Goal: Task Accomplishment & Management: Use online tool/utility

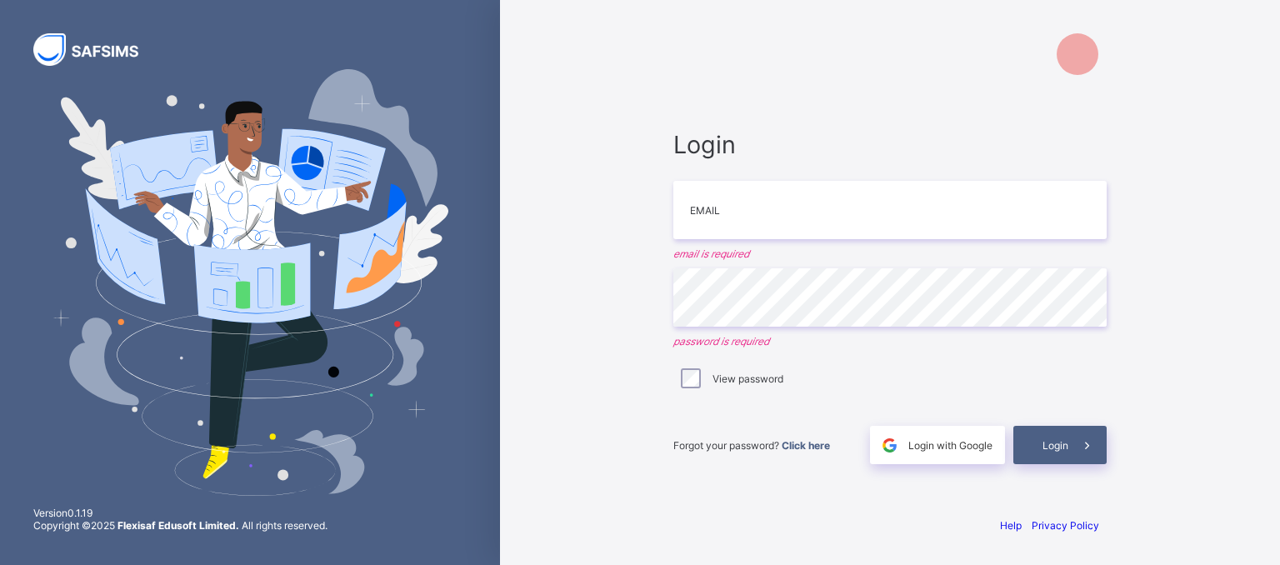
click at [1056, 426] on div "Login" at bounding box center [1059, 445] width 93 height 38
drag, startPoint x: 1055, startPoint y: 436, endPoint x: 1049, endPoint y: 442, distance: 8.9
click at [1055, 435] on div "Login" at bounding box center [1059, 445] width 93 height 38
type input "**********"
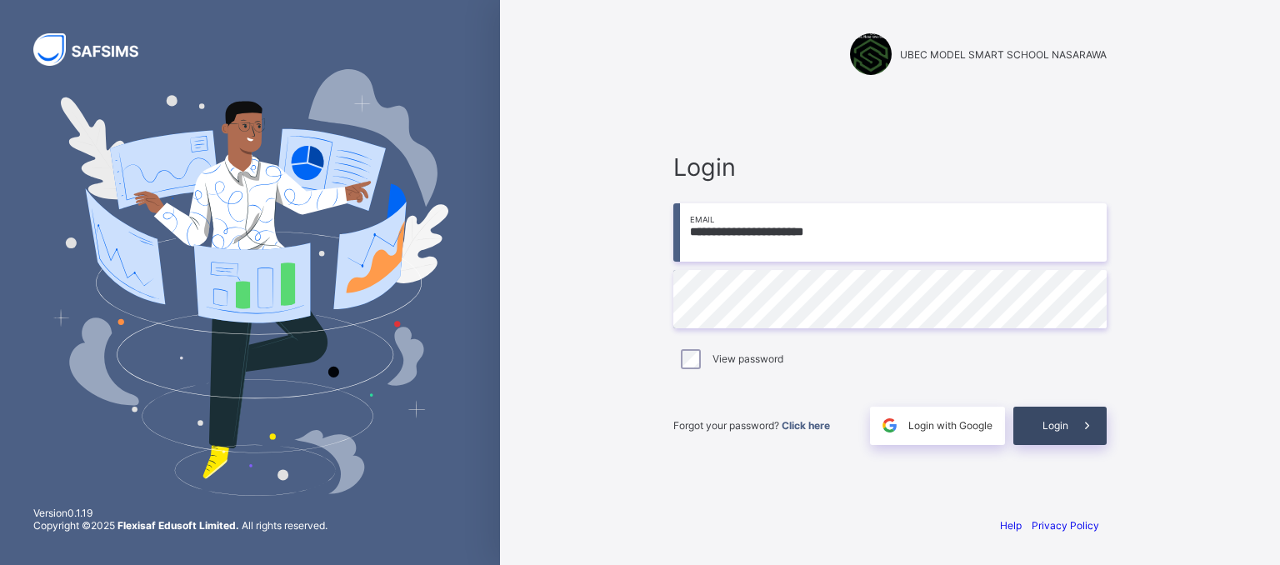
click at [1072, 420] on span at bounding box center [1087, 426] width 38 height 38
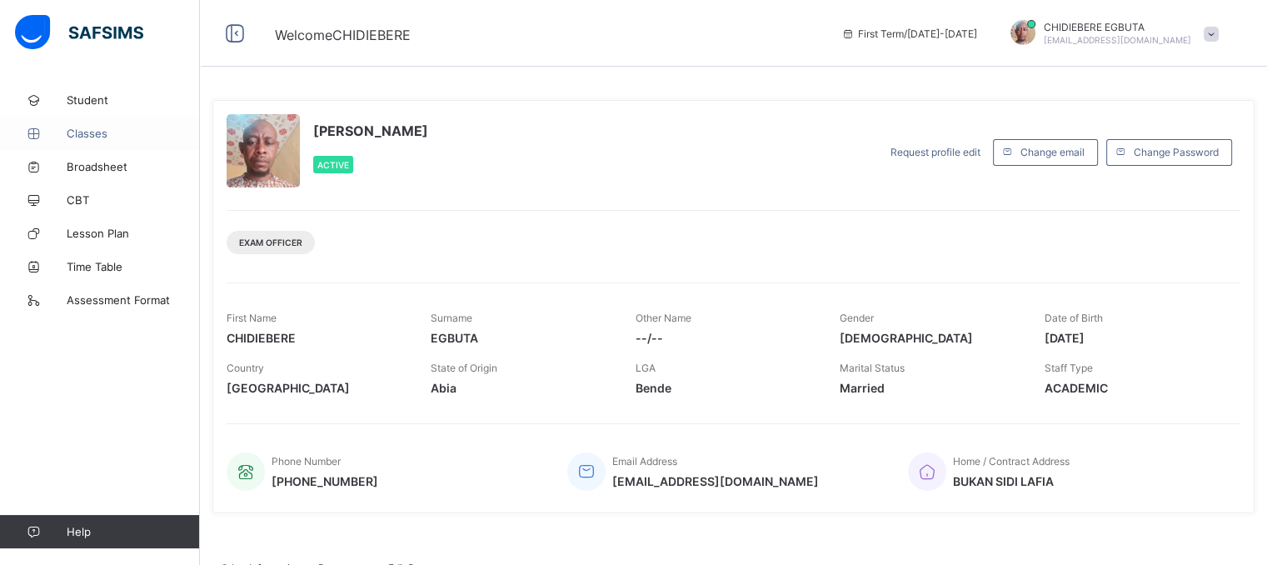
click at [102, 140] on link "Classes" at bounding box center [100, 133] width 200 height 33
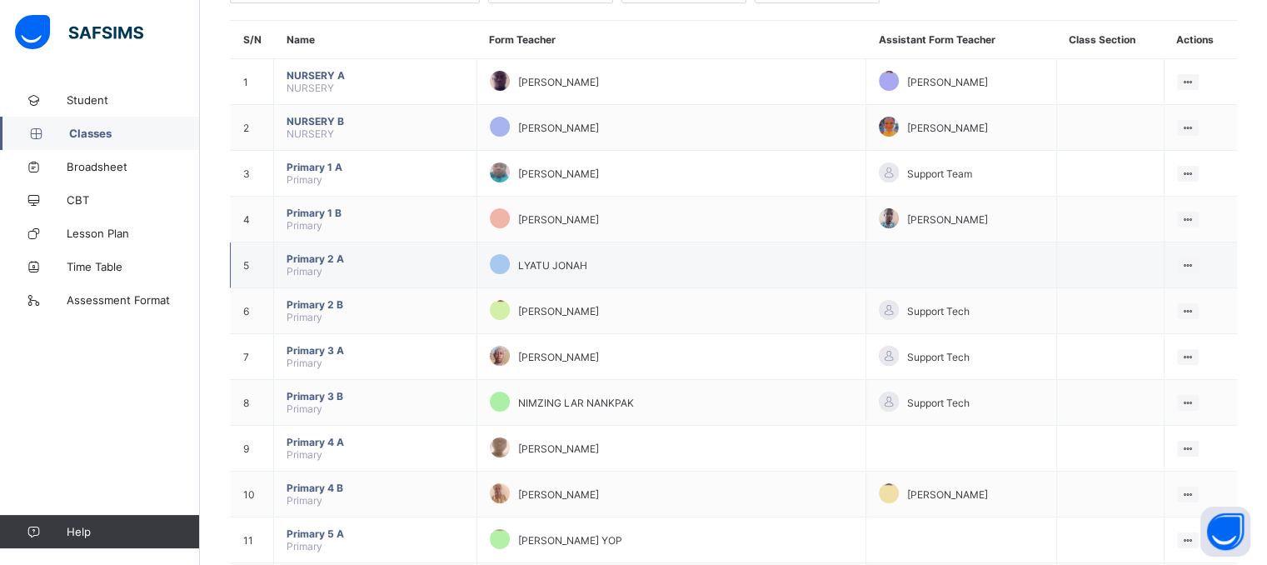
scroll to position [167, 0]
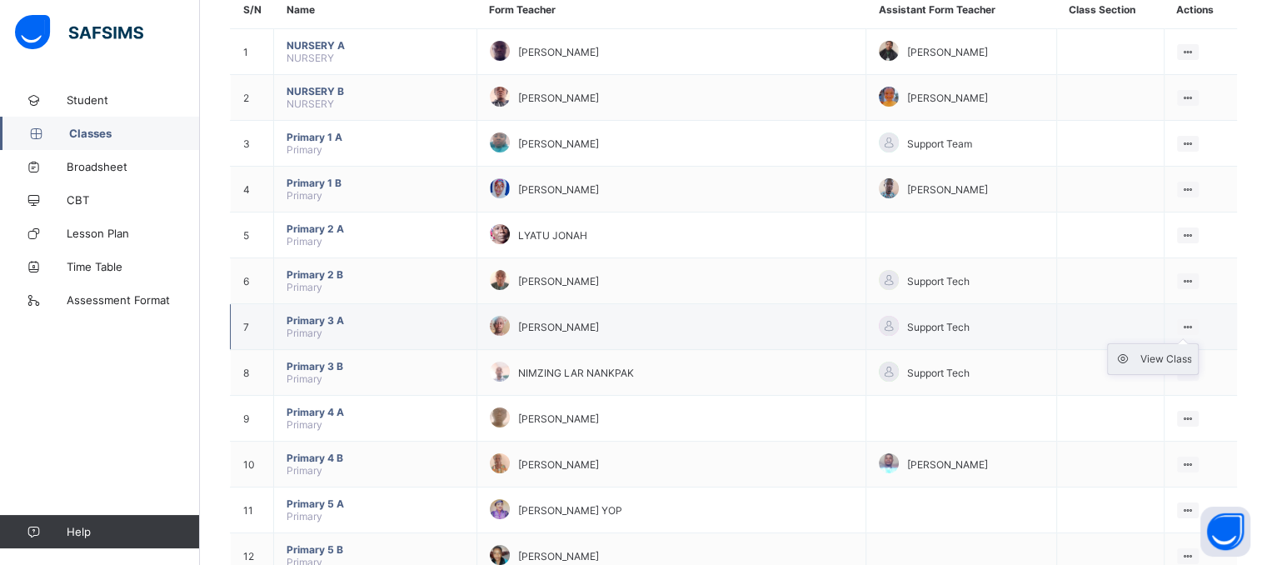
click at [1166, 357] on div "View Class" at bounding box center [1166, 359] width 52 height 17
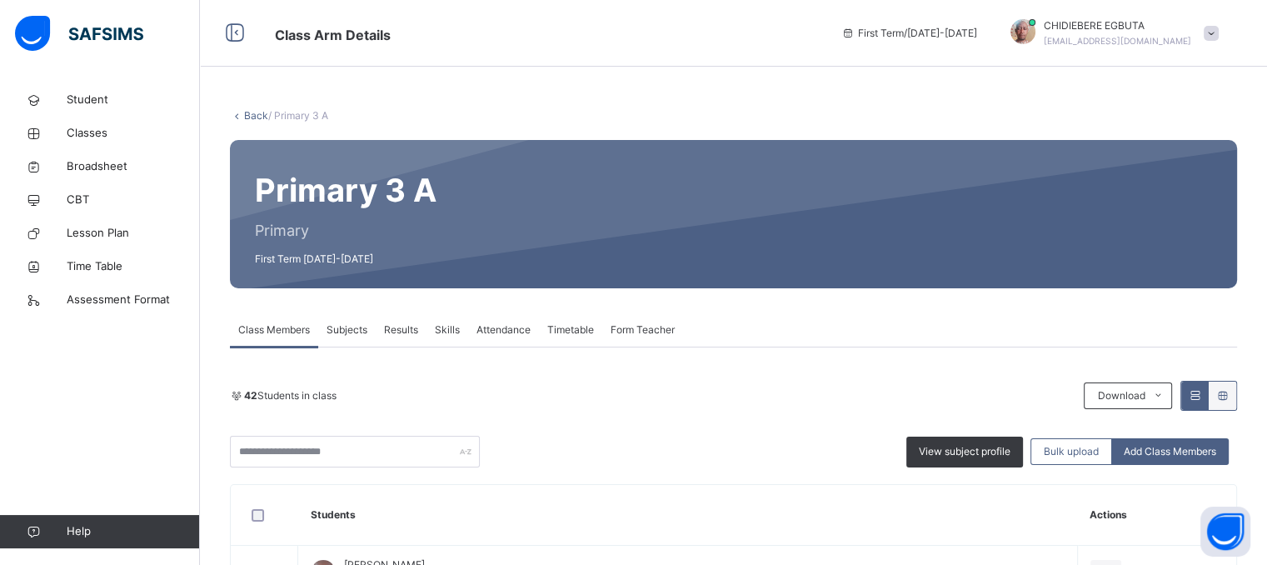
click at [513, 329] on span "Attendance" at bounding box center [504, 329] width 54 height 15
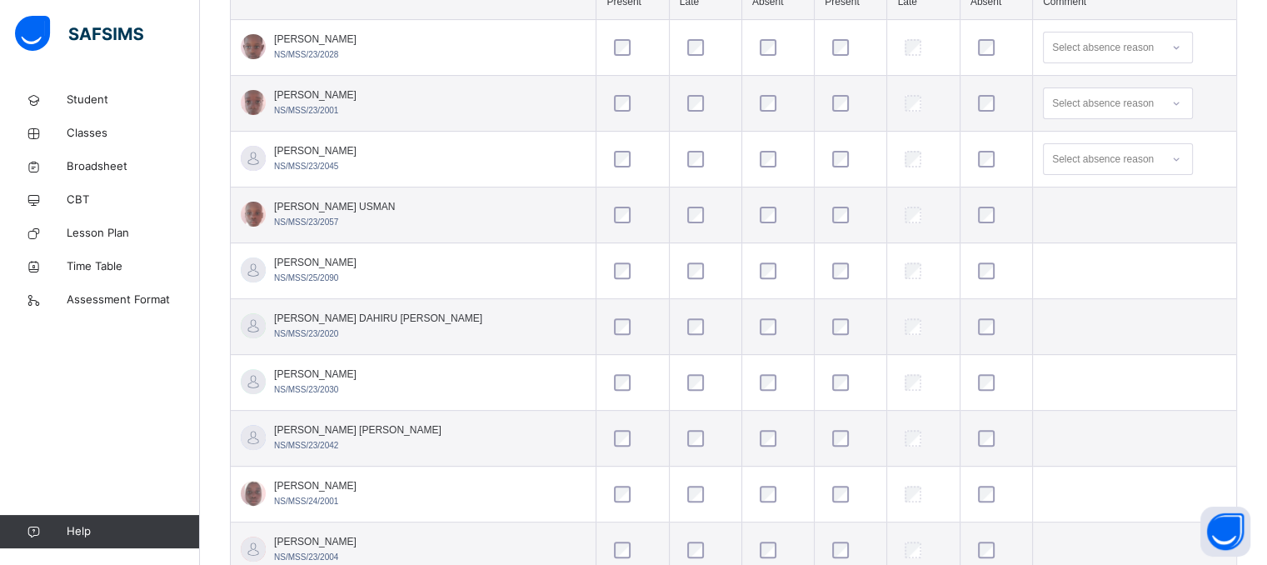
scroll to position [559, 0]
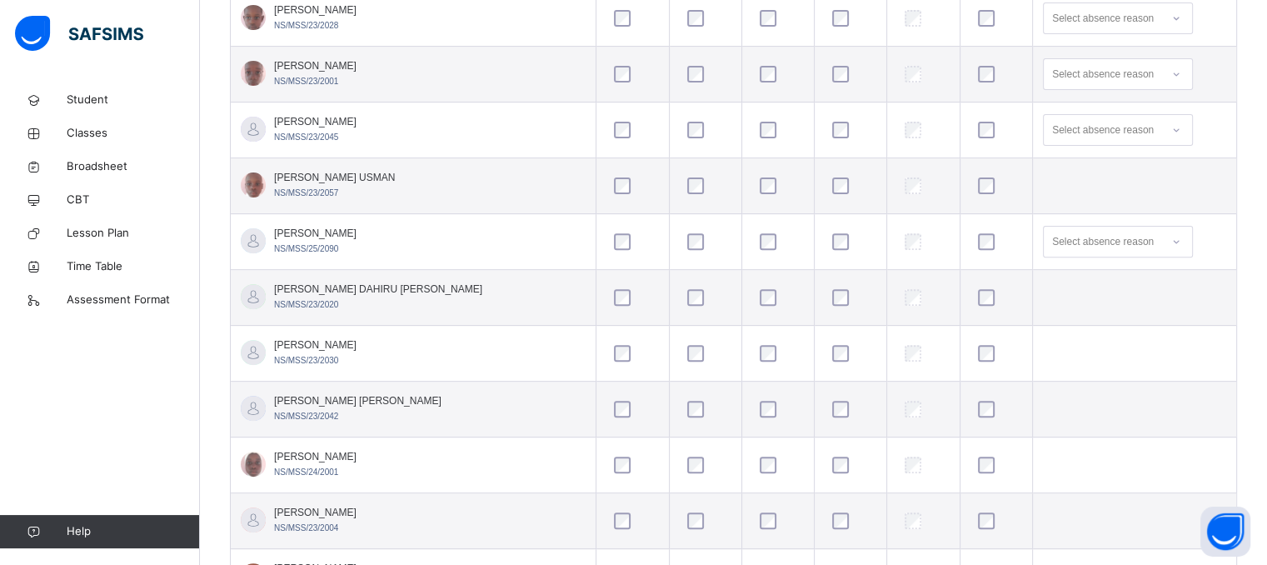
click at [975, 243] on div at bounding box center [996, 241] width 43 height 17
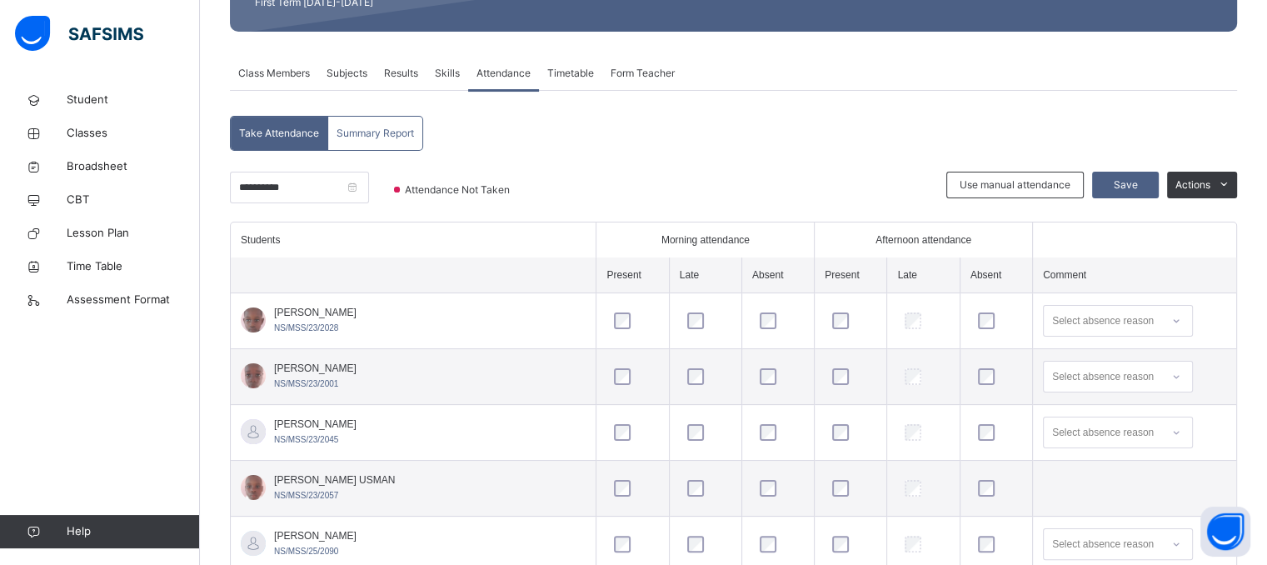
scroll to position [285, 0]
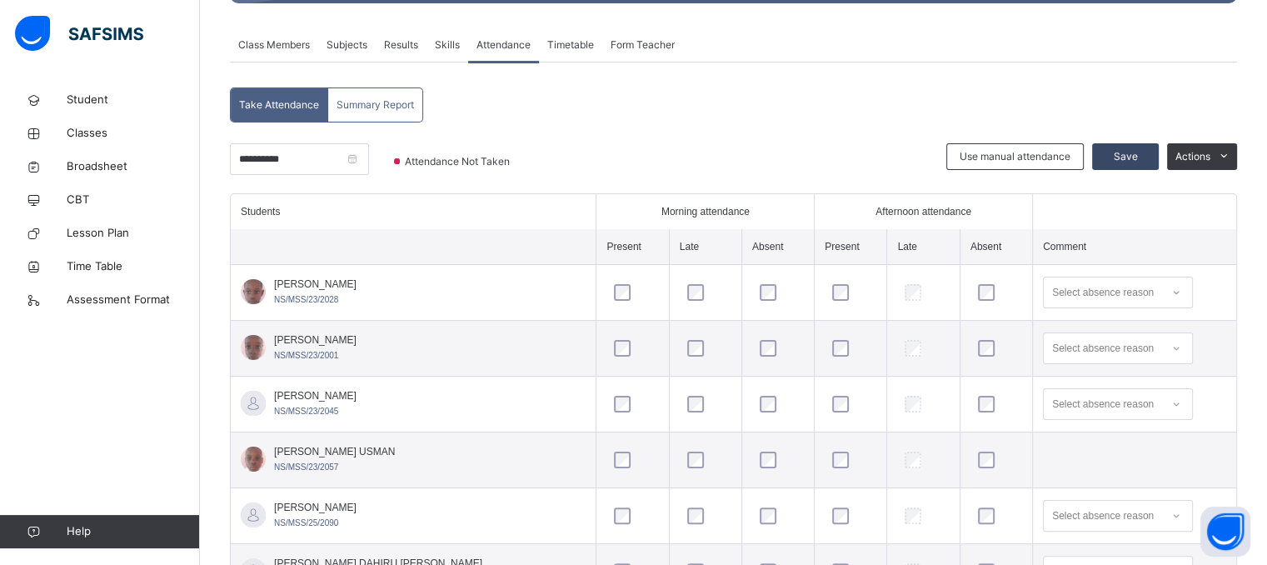
click at [1139, 157] on span "Save" at bounding box center [1126, 156] width 42 height 15
